Goal: Task Accomplishment & Management: Manage account settings

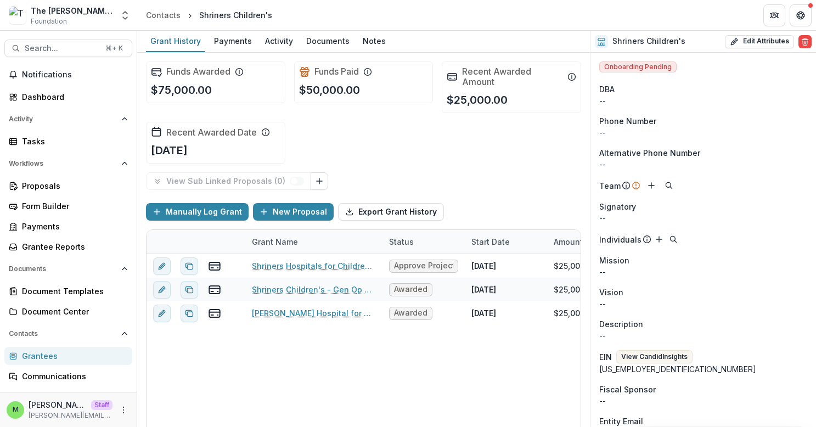
scroll to position [173, 0]
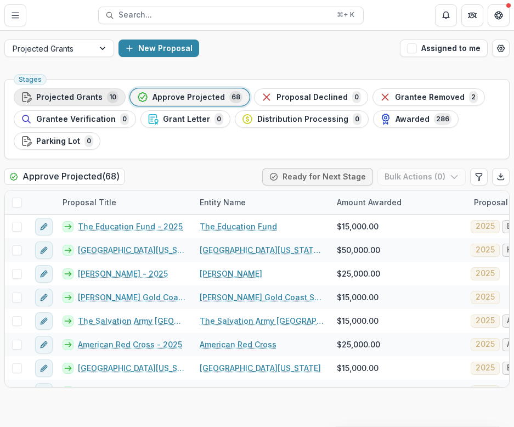
click at [99, 102] on div "Projected Grants 10" at bounding box center [70, 97] width 98 height 12
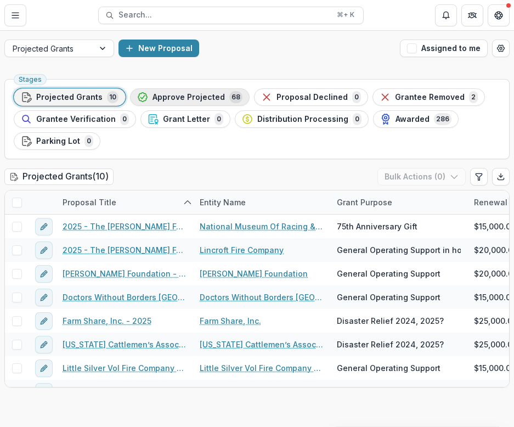
click at [195, 96] on span "Approve Projected" at bounding box center [189, 97] width 72 height 9
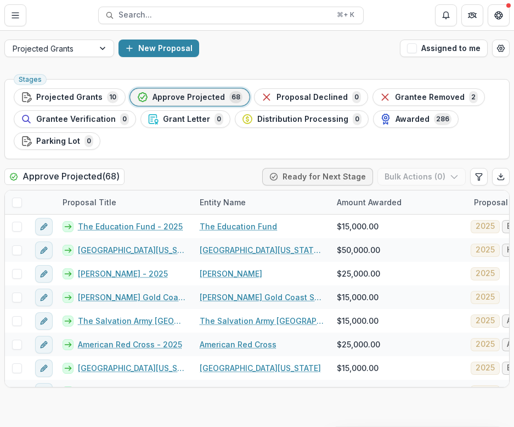
click at [196, 94] on span "Approve Projected" at bounding box center [189, 97] width 72 height 9
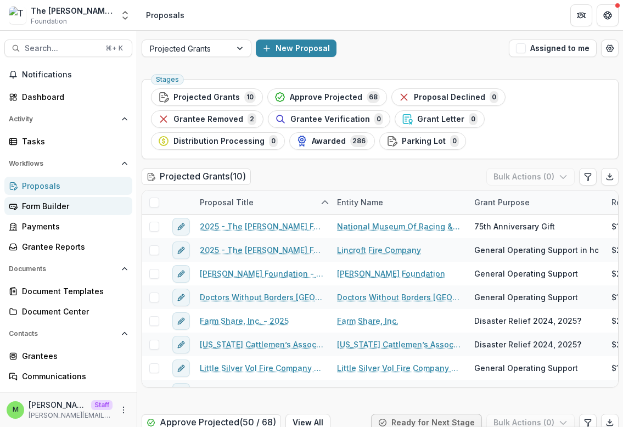
click at [59, 204] on div "Form Builder" at bounding box center [73, 206] width 102 height 12
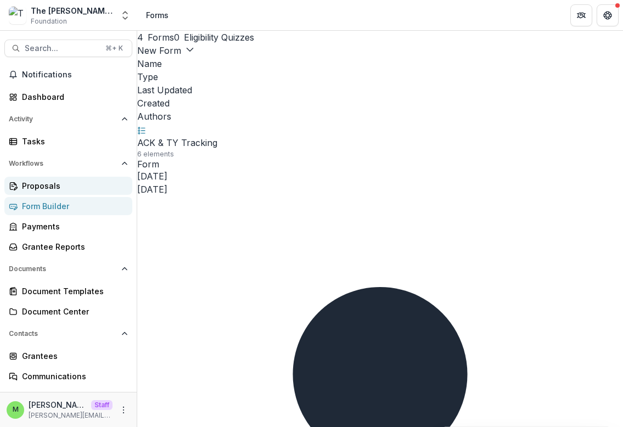
click at [57, 184] on div "Proposals" at bounding box center [73, 186] width 102 height 12
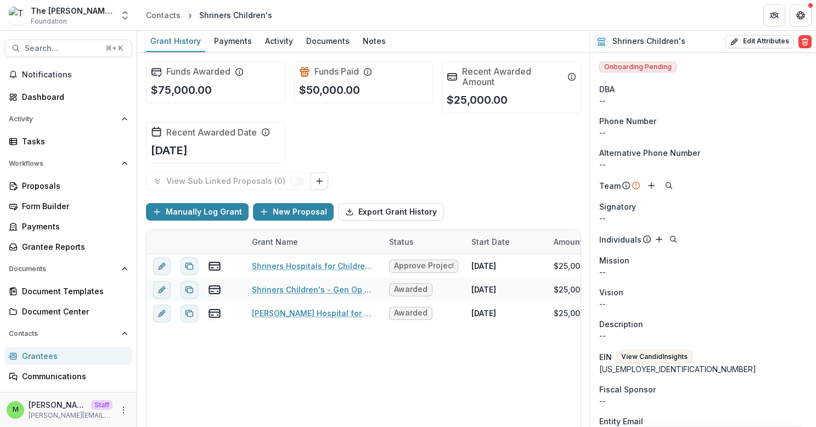
scroll to position [173, 0]
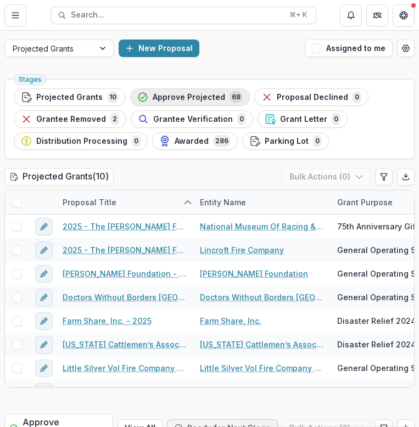
click at [204, 99] on span "Approve Projected" at bounding box center [189, 97] width 72 height 9
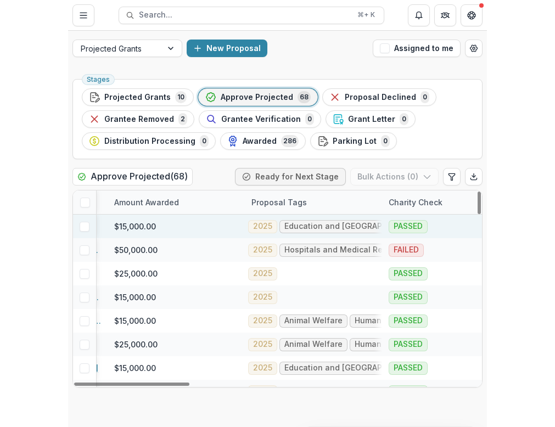
scroll to position [0, 293]
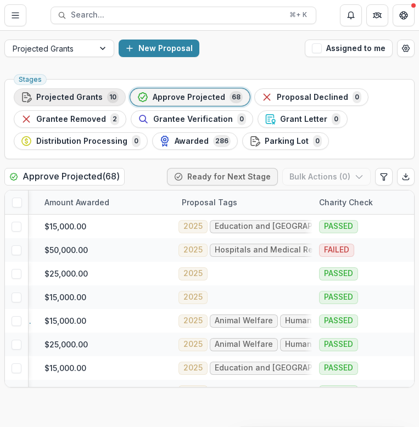
click at [82, 99] on span "Projected Grants" at bounding box center [69, 97] width 66 height 9
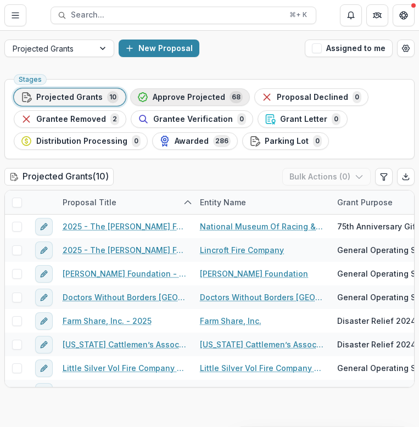
click at [188, 98] on span "Approve Projected" at bounding box center [189, 97] width 72 height 9
